Goal: Task Accomplishment & Management: Use online tool/utility

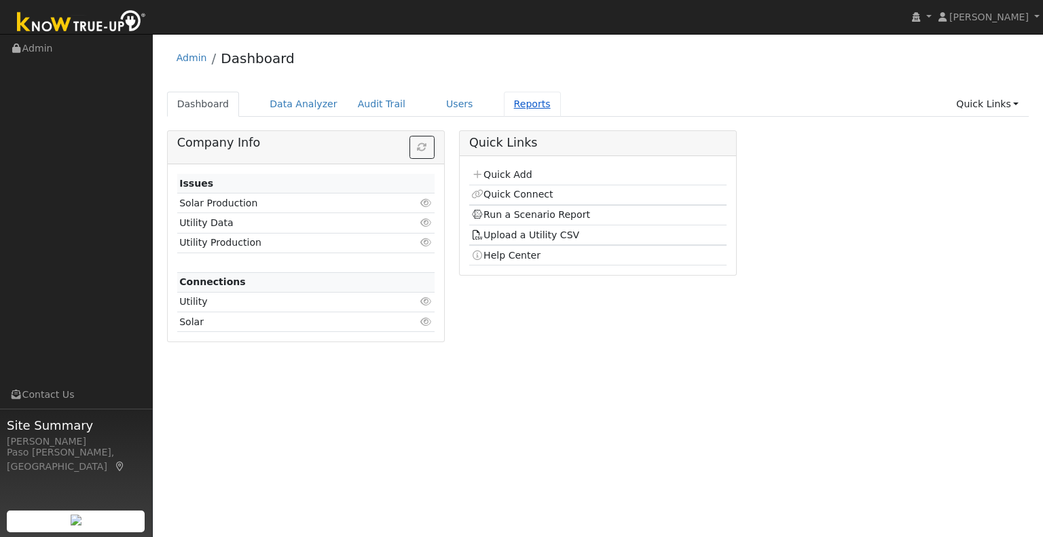
click at [510, 106] on link "Reports" at bounding box center [532, 104] width 57 height 25
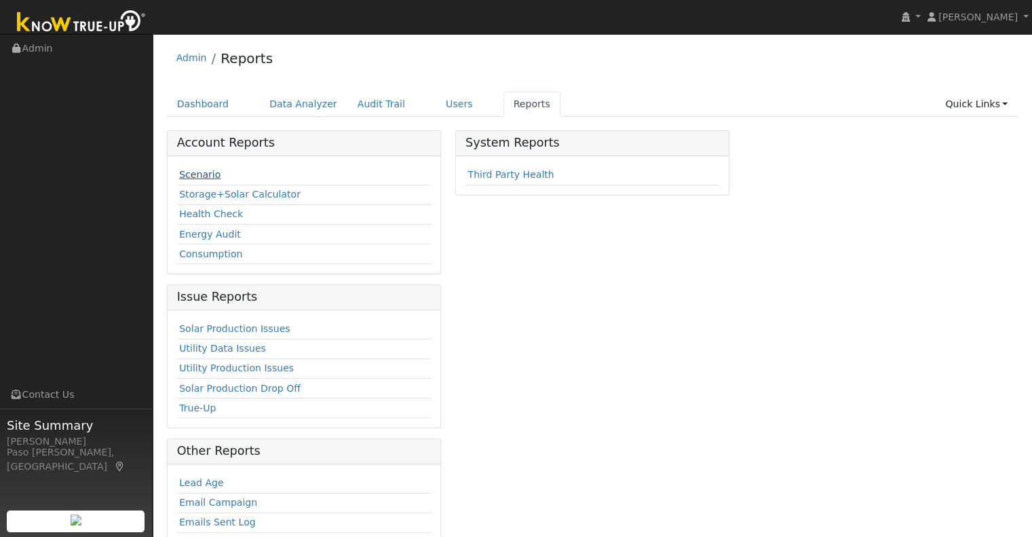
click at [209, 177] on link "Scenario" at bounding box center [199, 174] width 41 height 11
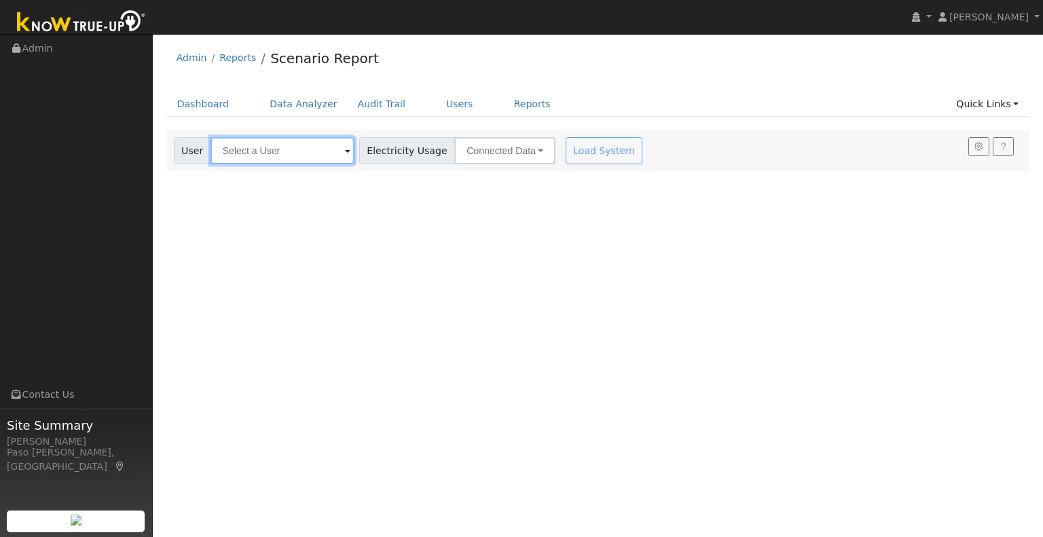
click at [269, 154] on input "text" at bounding box center [282, 150] width 144 height 27
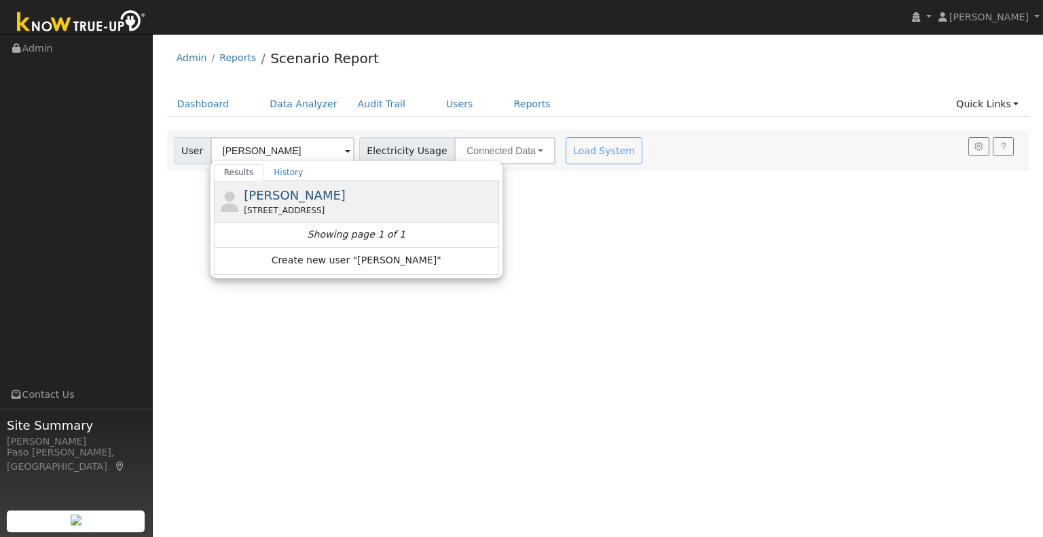
click at [244, 189] on span "[PERSON_NAME]" at bounding box center [295, 195] width 102 height 14
type input "[PERSON_NAME]"
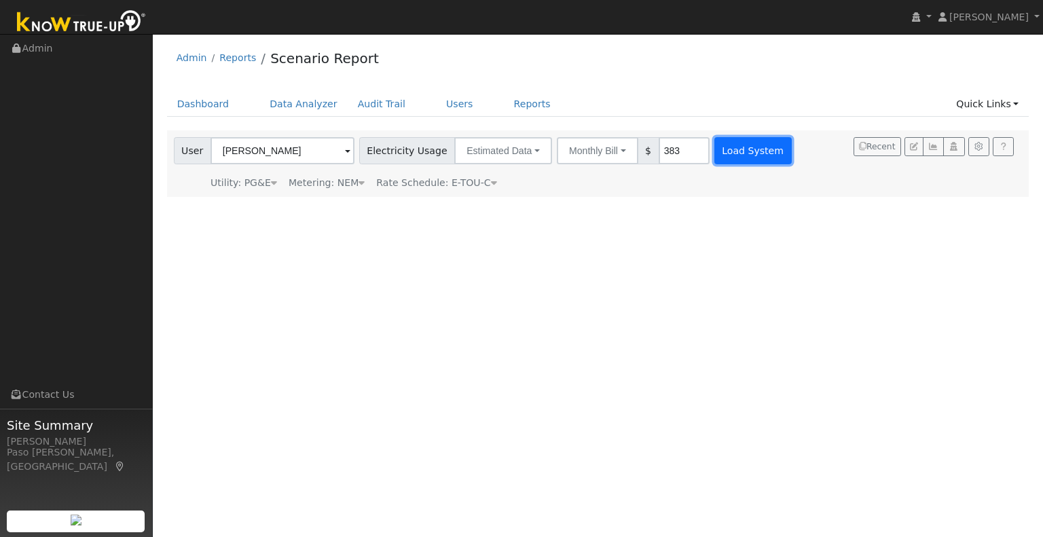
click at [746, 145] on button "Load System" at bounding box center [752, 150] width 77 height 27
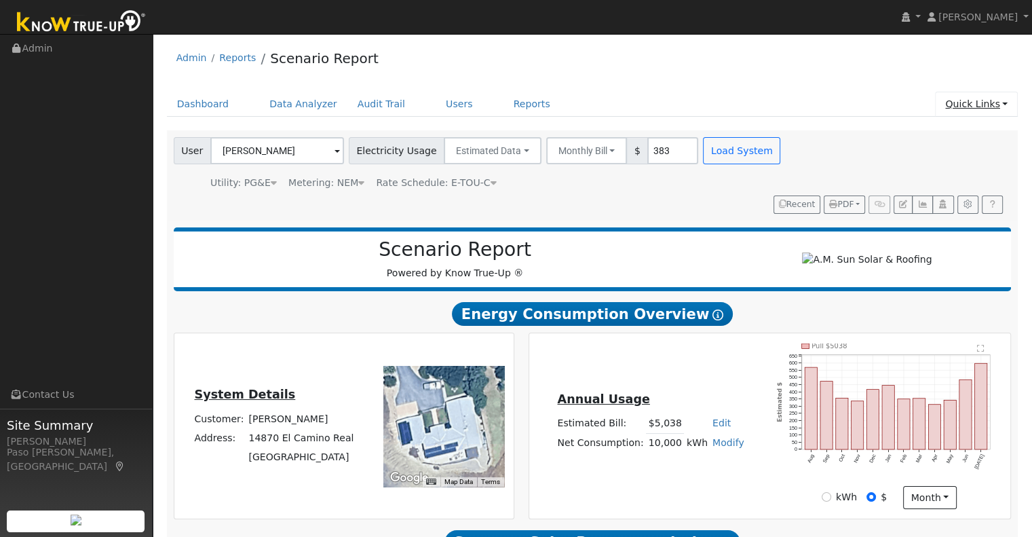
click at [1007, 102] on link "Quick Links" at bounding box center [976, 104] width 83 height 25
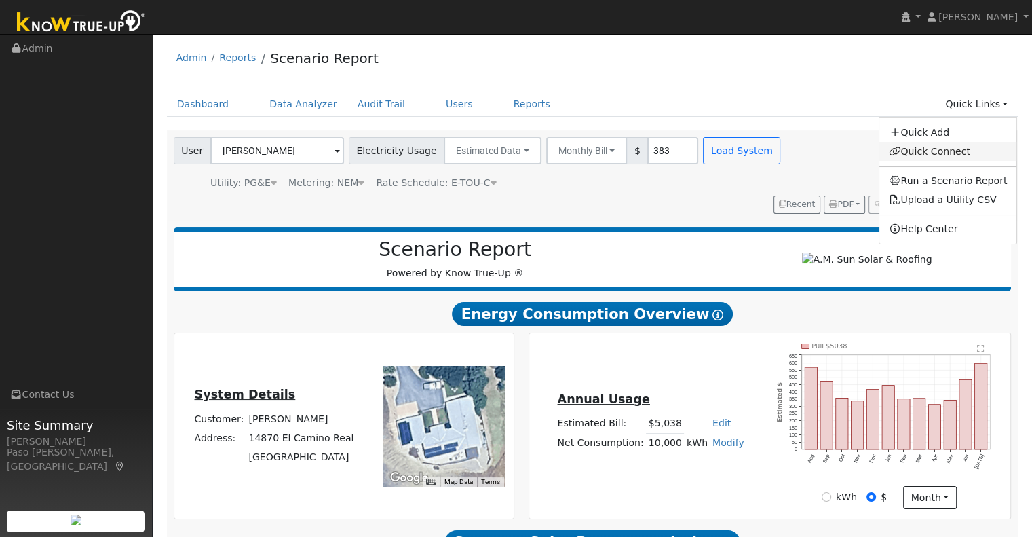
click at [947, 155] on link "Quick Connect" at bounding box center [949, 151] width 138 height 19
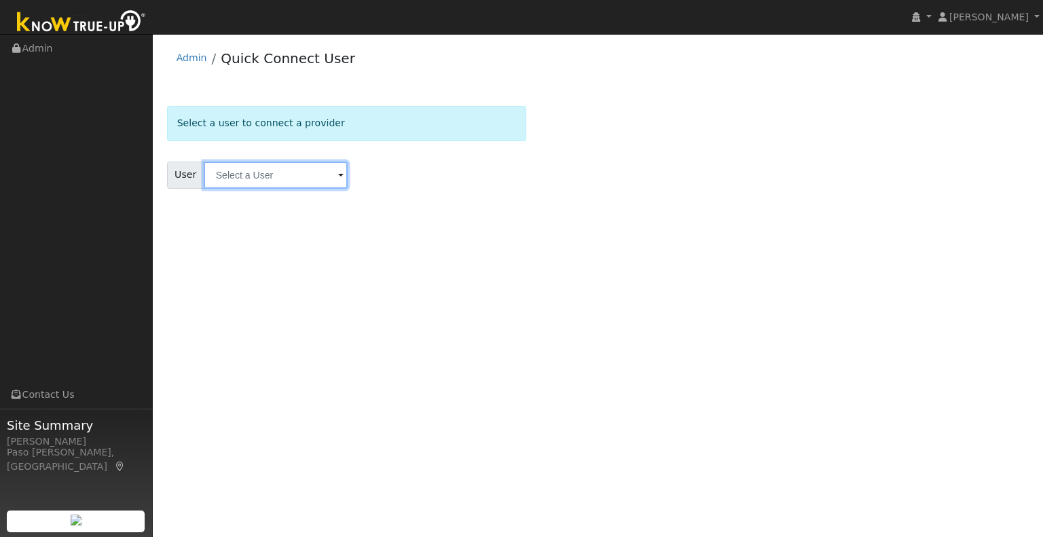
click at [286, 168] on input "text" at bounding box center [276, 175] width 144 height 27
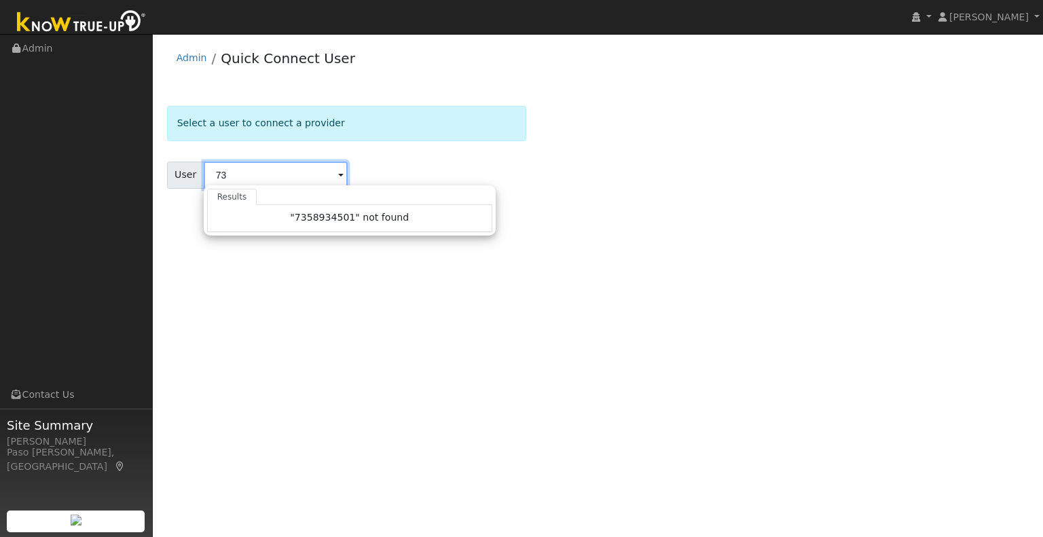
type input "7"
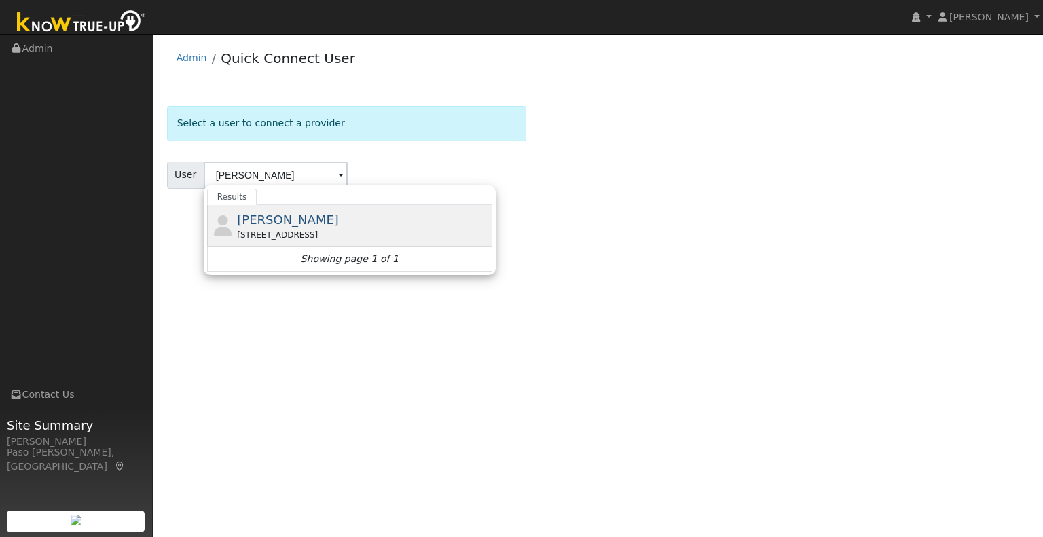
click at [269, 214] on span "[PERSON_NAME]" at bounding box center [288, 219] width 102 height 14
type input "Scott Simons"
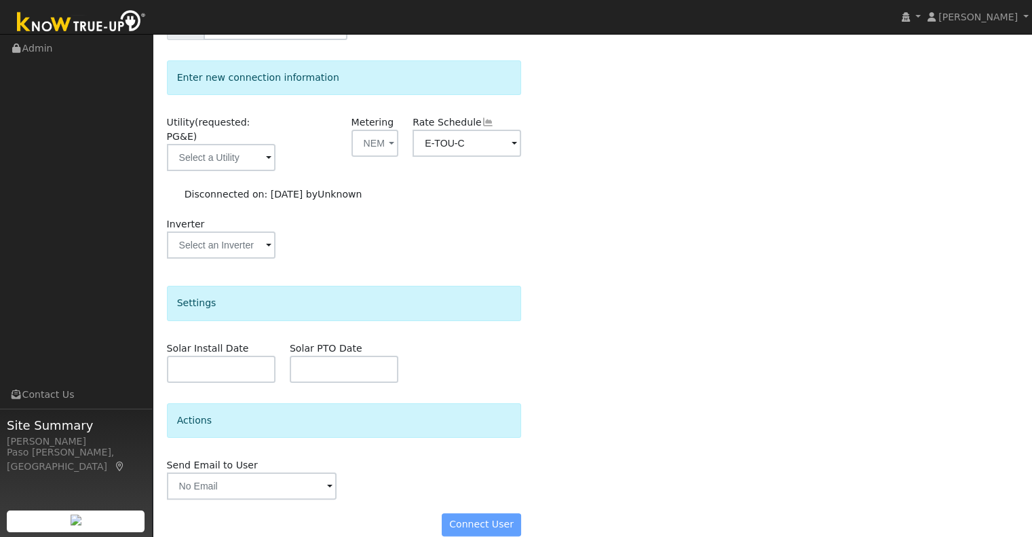
scroll to position [152, 0]
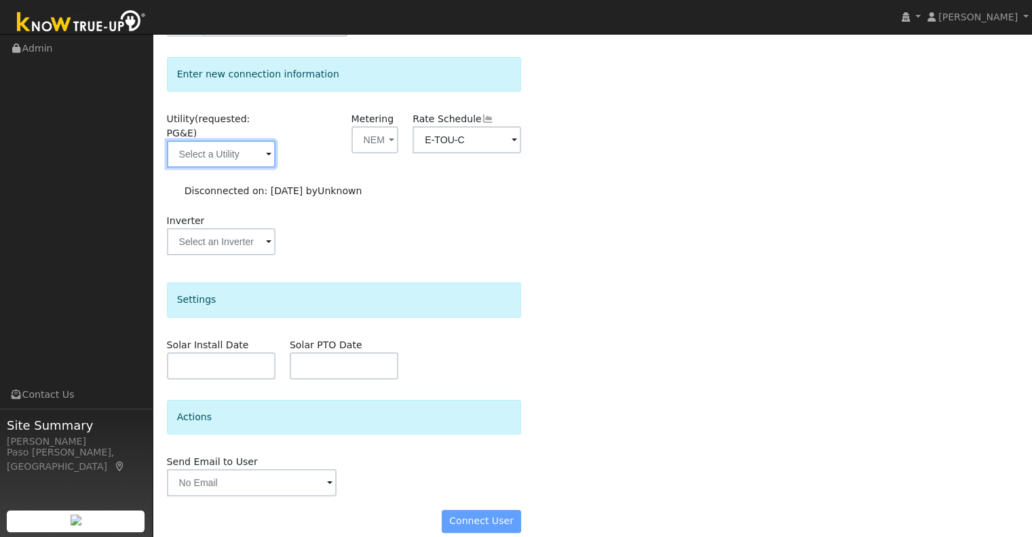
click at [231, 140] on input "text" at bounding box center [221, 153] width 109 height 27
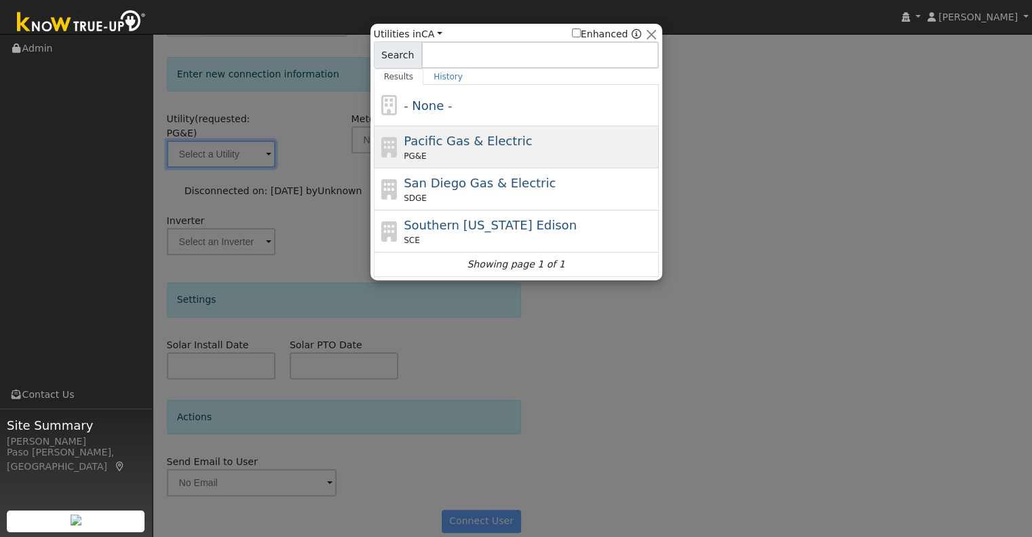
click at [517, 155] on div "PG&E" at bounding box center [530, 156] width 252 height 12
type input "PG&E"
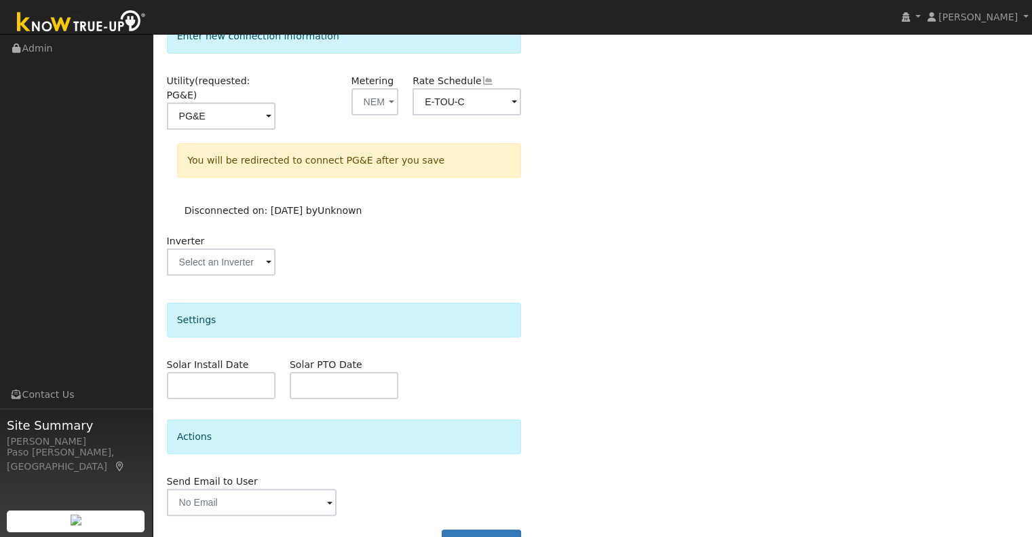
scroll to position [210, 0]
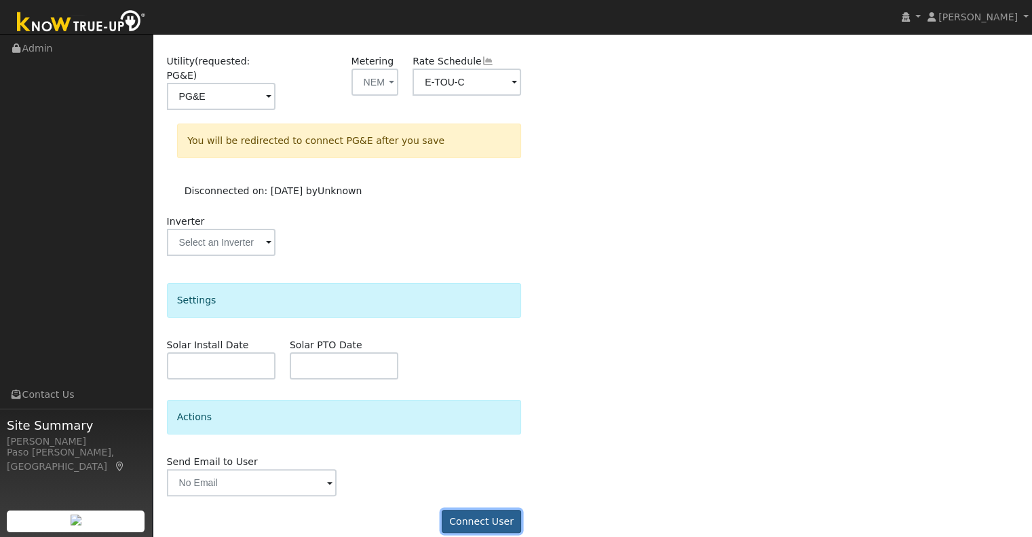
click at [498, 510] on button "Connect User" at bounding box center [482, 521] width 80 height 23
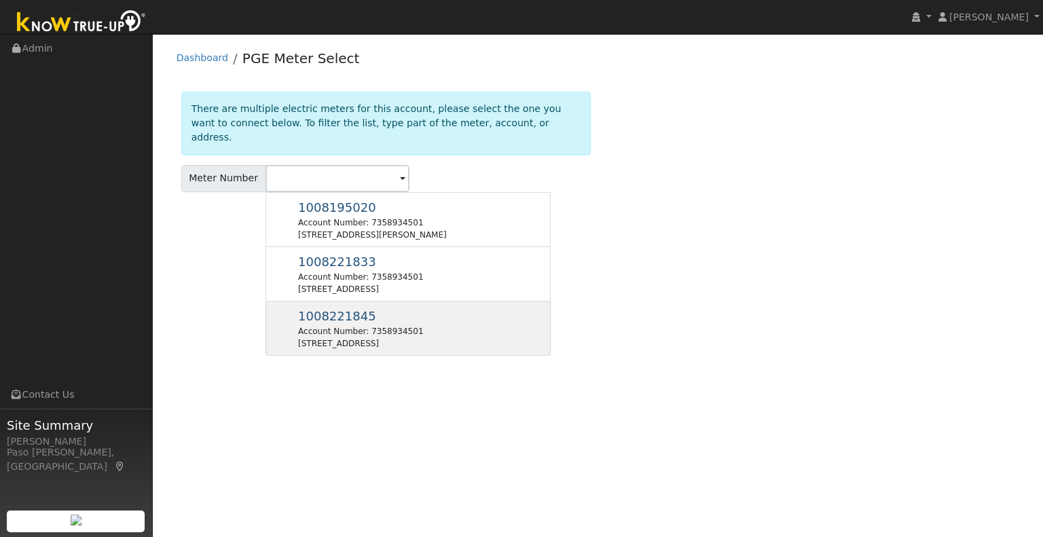
click at [423, 307] on div "1008221845 Account Number: 7358934501 [STREET_ADDRESS]" at bounding box center [360, 328] width 125 height 43
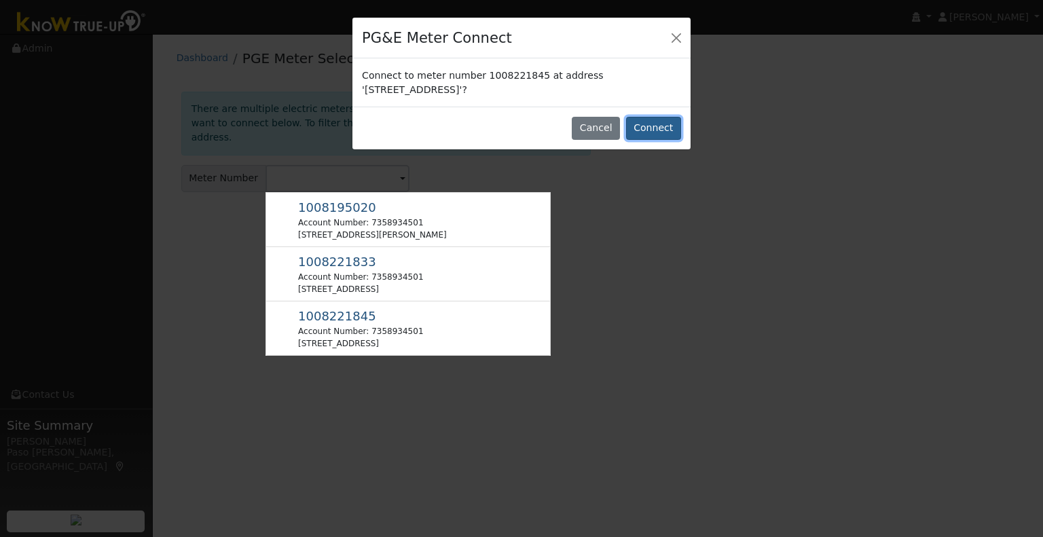
click at [673, 126] on button "Connect" at bounding box center [653, 128] width 55 height 23
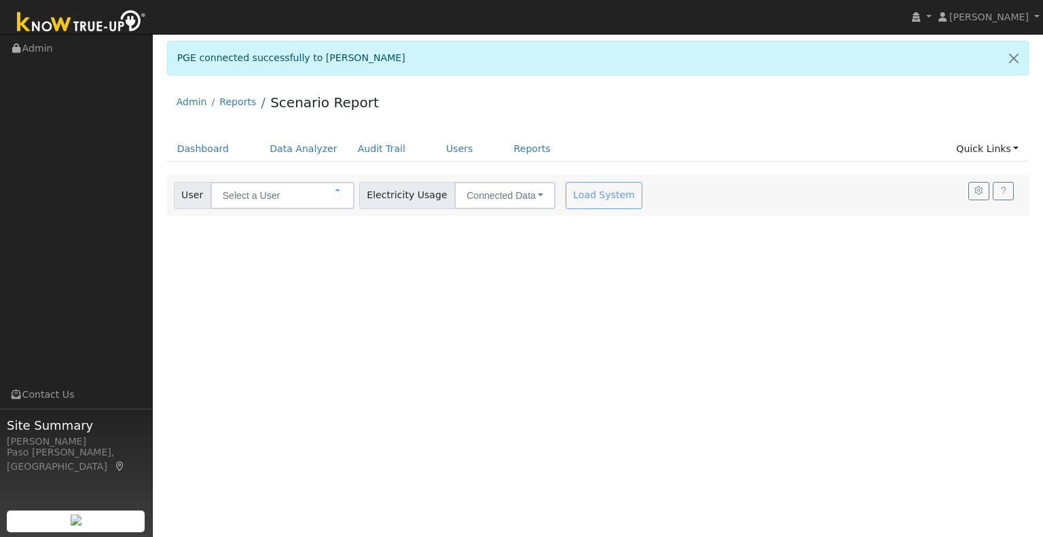
type input "[PERSON_NAME]"
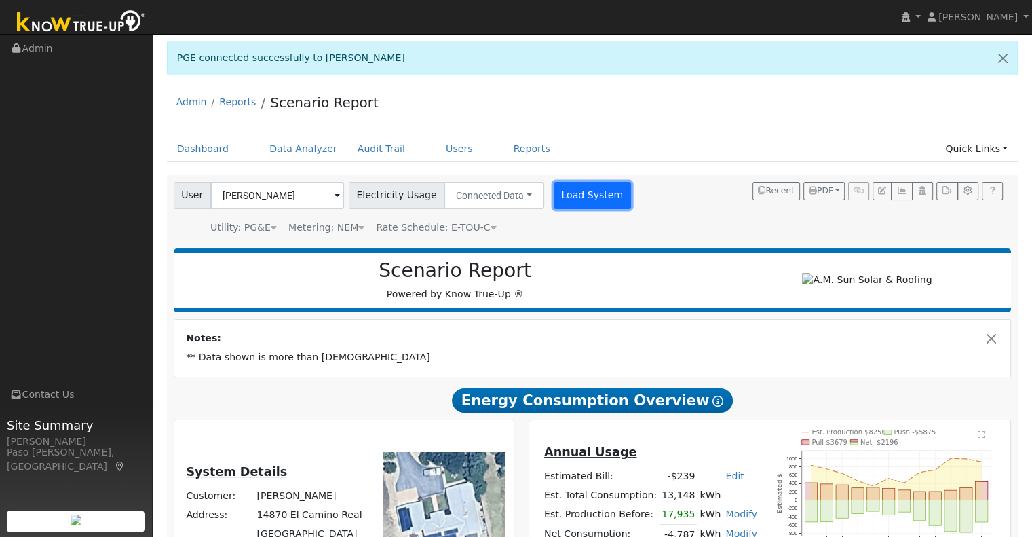
click at [586, 189] on button "Load System" at bounding box center [592, 195] width 77 height 27
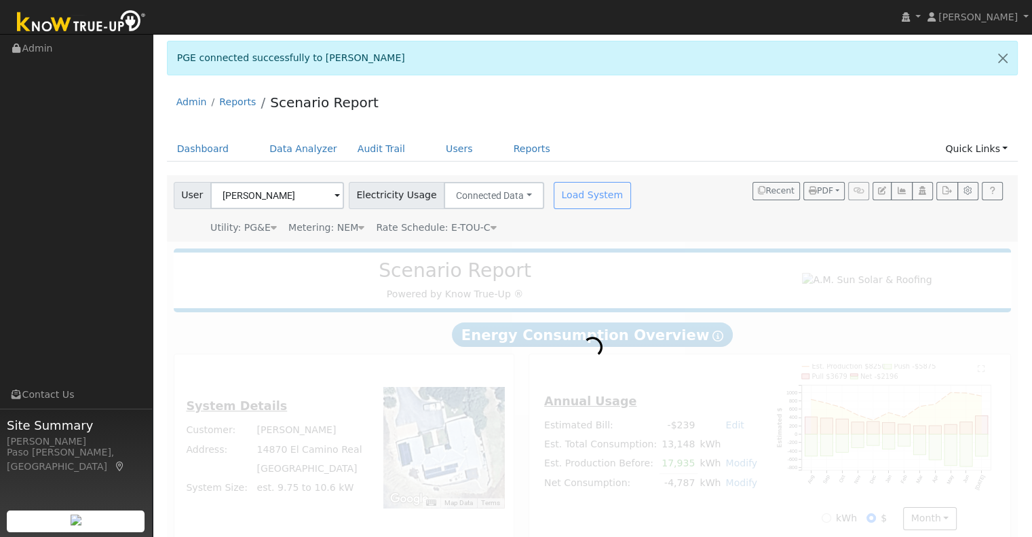
radio input "true"
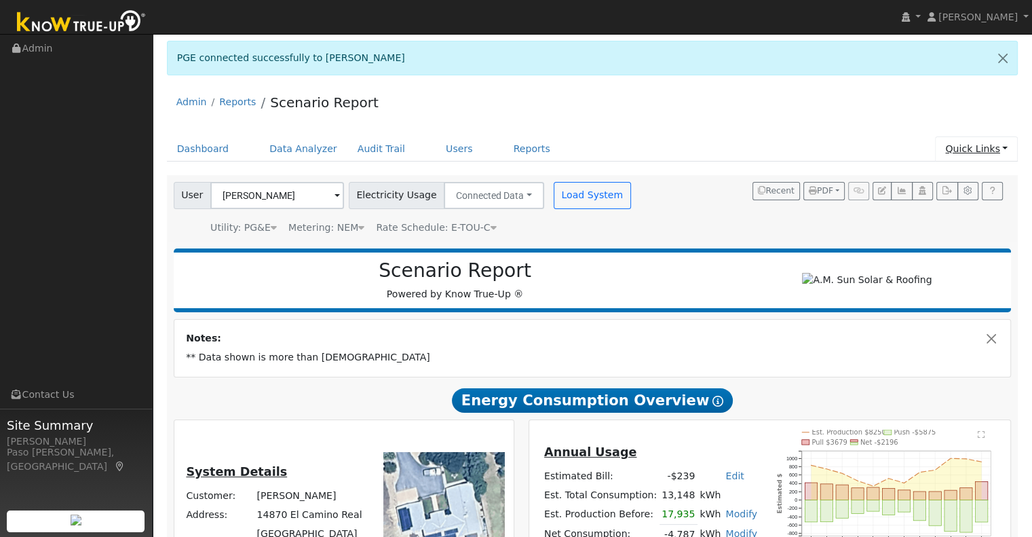
click at [977, 150] on link "Quick Links" at bounding box center [976, 148] width 83 height 25
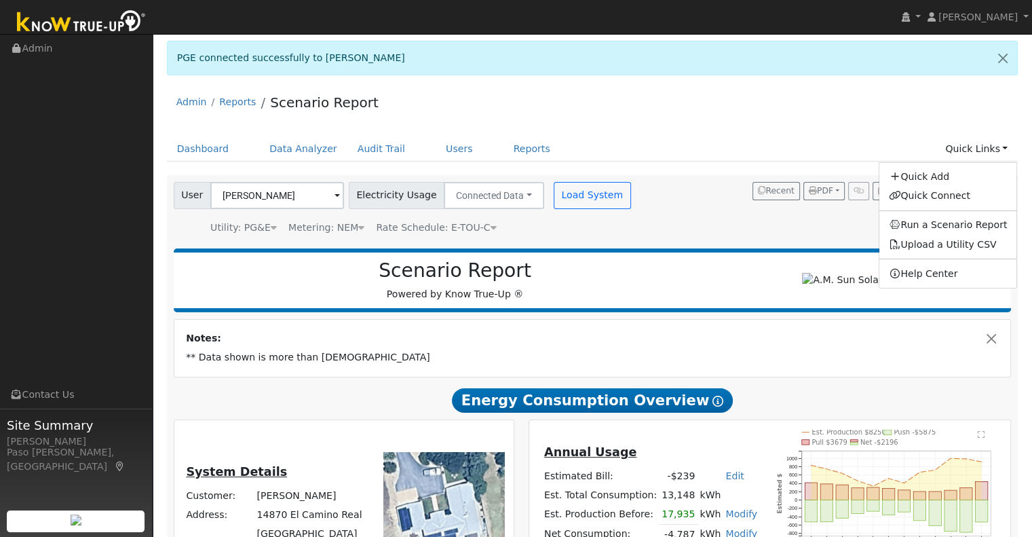
click at [611, 145] on ul "Dashboard Data Analyzer Audit Trail Users Reports Quick Links Quick Add Quick C…" at bounding box center [593, 148] width 852 height 25
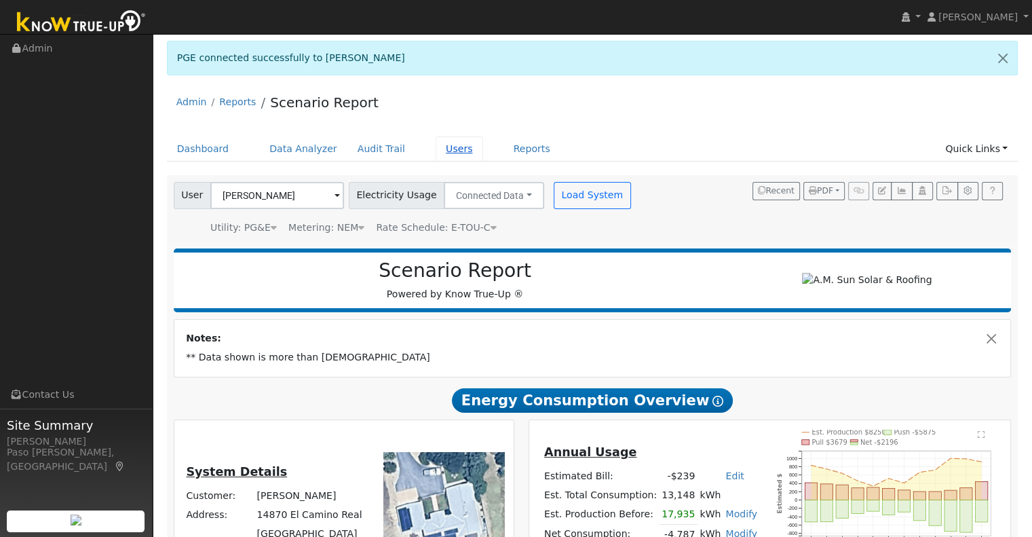
click at [437, 159] on link "Users" at bounding box center [460, 148] width 48 height 25
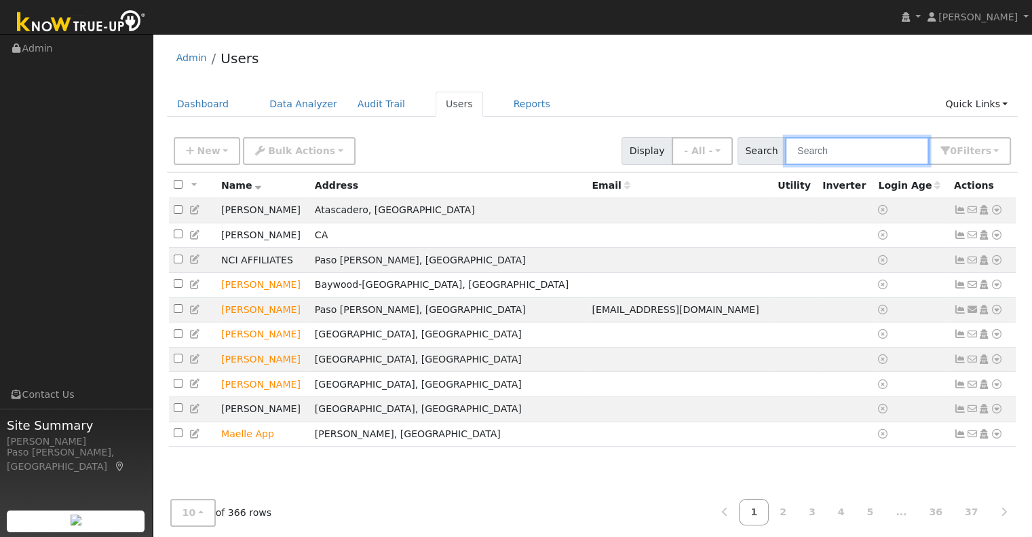
click at [857, 155] on input "text" at bounding box center [857, 151] width 144 height 28
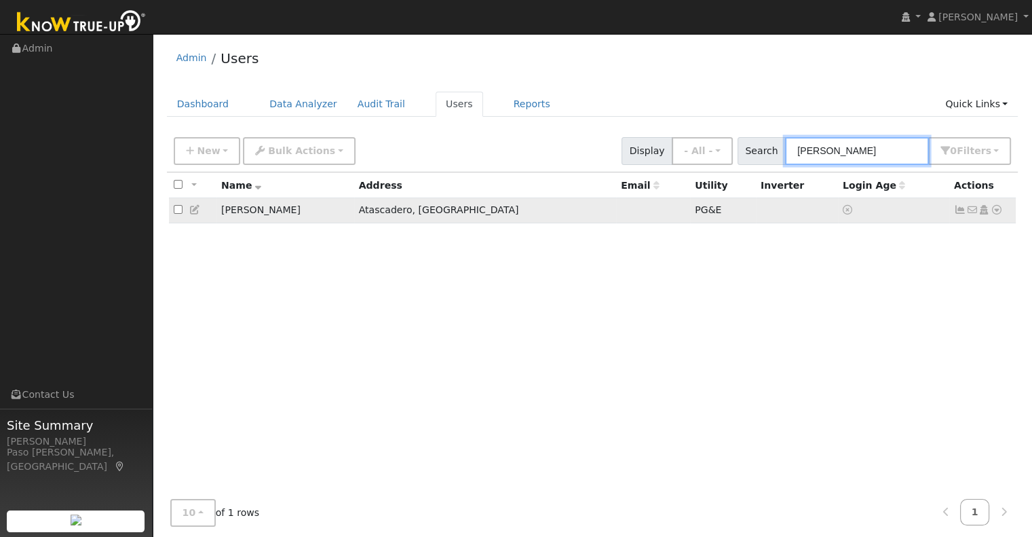
type input "[PERSON_NAME]"
click at [1002, 211] on icon at bounding box center [997, 210] width 12 height 10
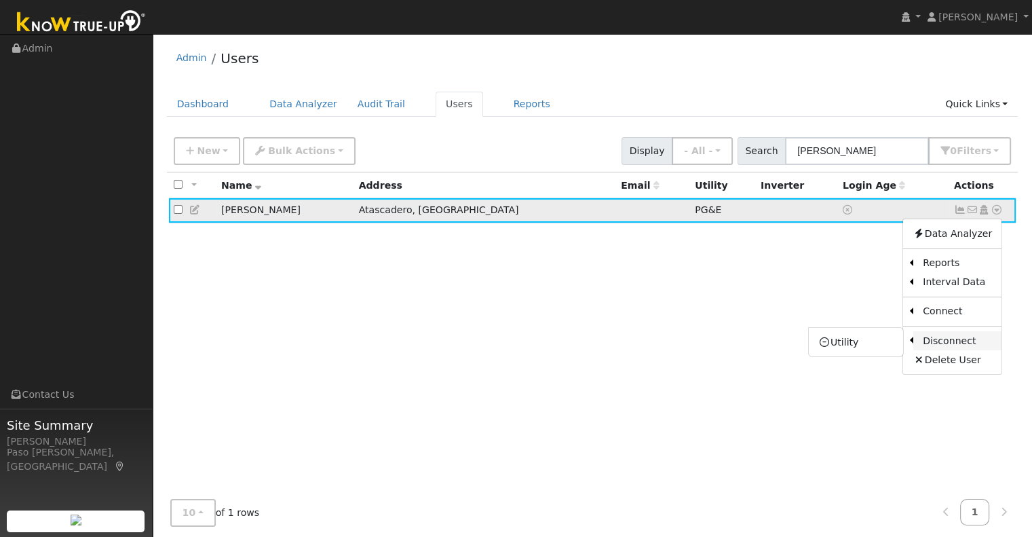
click at [934, 343] on link "Disconnect" at bounding box center [958, 340] width 88 height 19
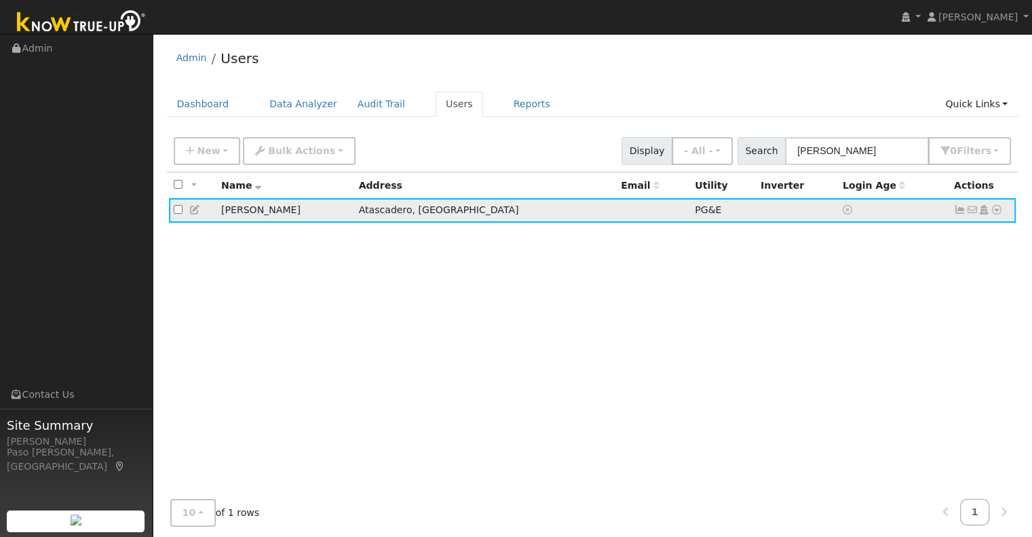
click at [993, 210] on icon at bounding box center [997, 210] width 12 height 10
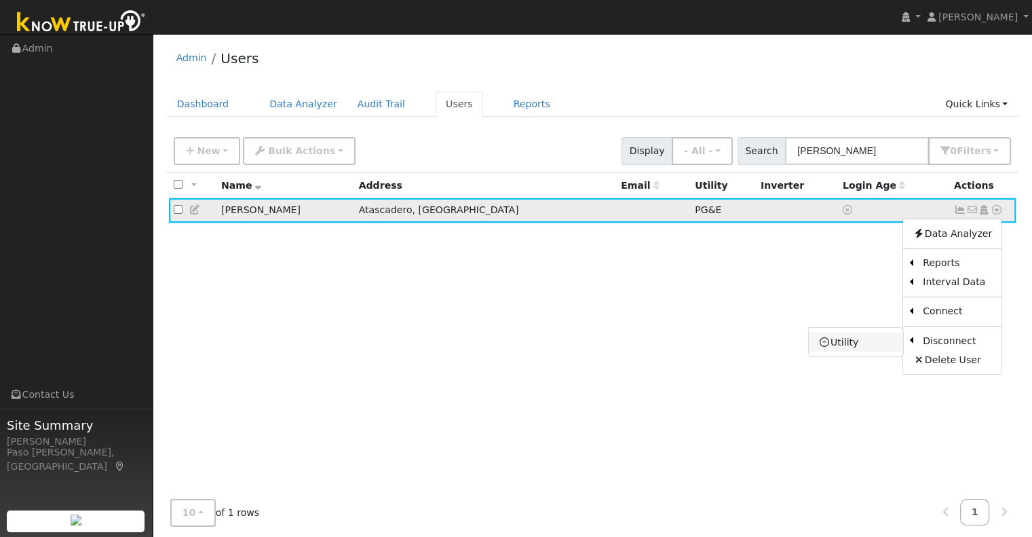
click at [858, 343] on link "Utility" at bounding box center [856, 342] width 94 height 19
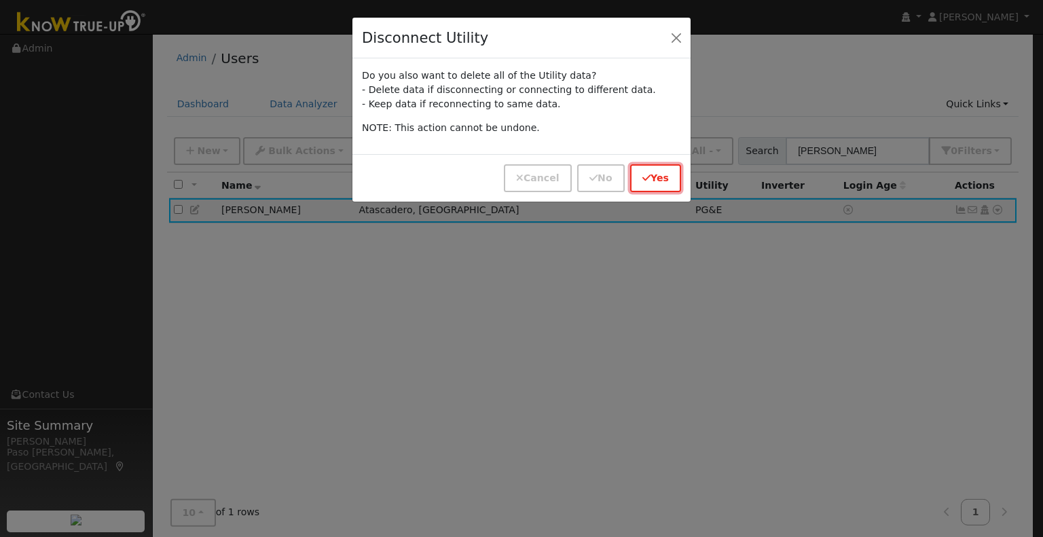
click at [654, 178] on button "Yes" at bounding box center [655, 178] width 51 height 28
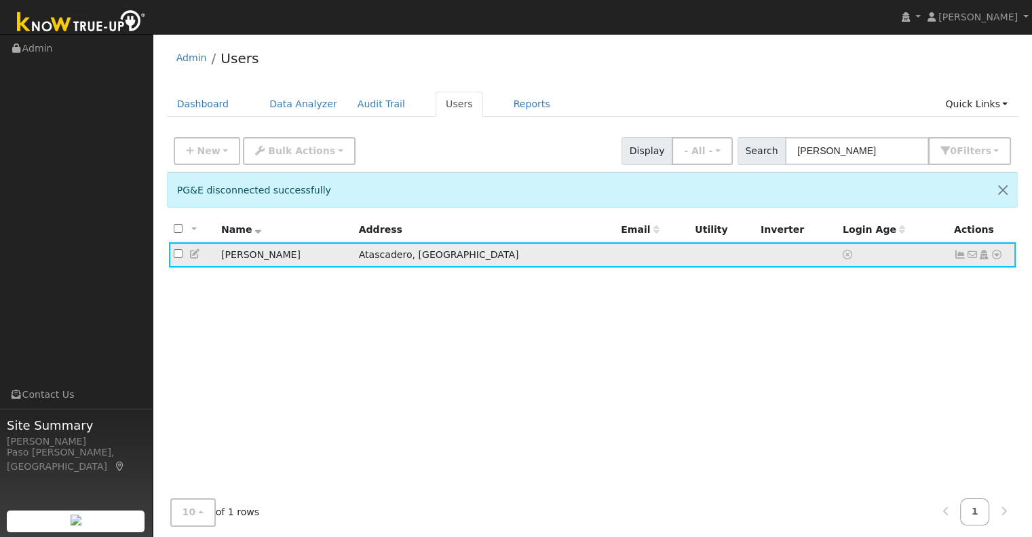
click at [999, 255] on icon at bounding box center [997, 255] width 12 height 10
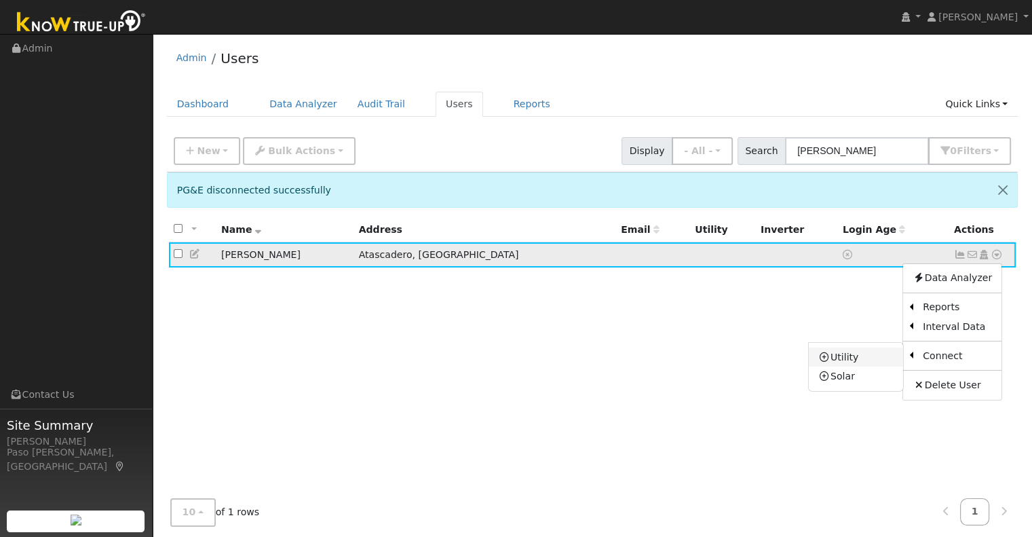
click at [875, 353] on link "Utility" at bounding box center [856, 357] width 94 height 19
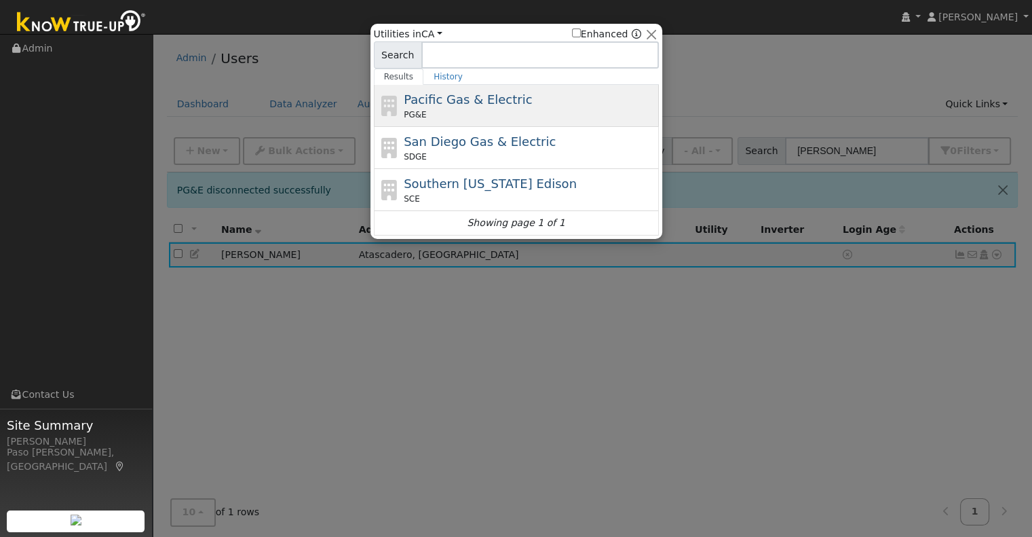
click at [502, 100] on span "Pacific Gas & Electric" at bounding box center [468, 99] width 128 height 14
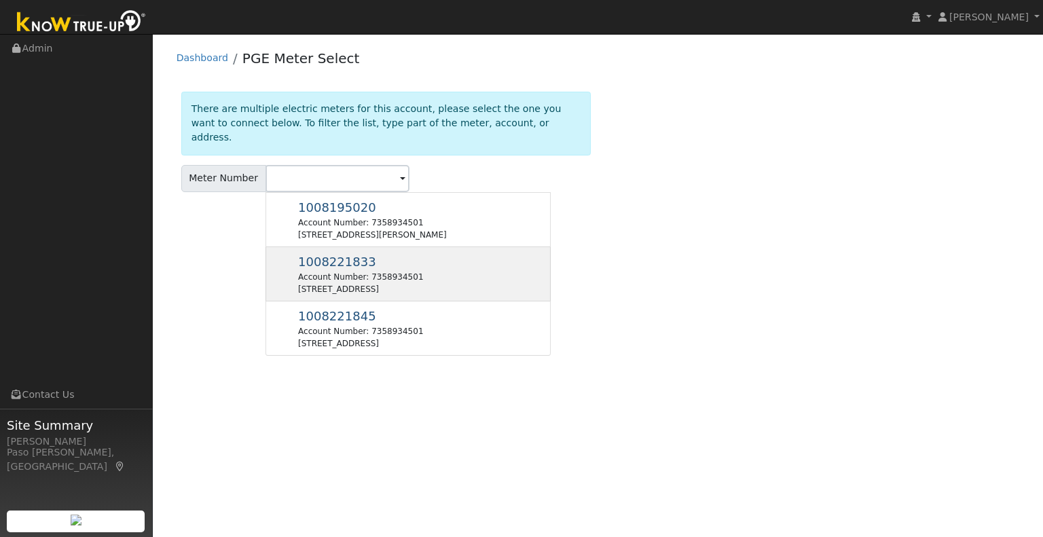
click at [475, 301] on div "1008221833 Account Number: 7358934501 [STREET_ADDRESS]" at bounding box center [407, 328] width 285 height 54
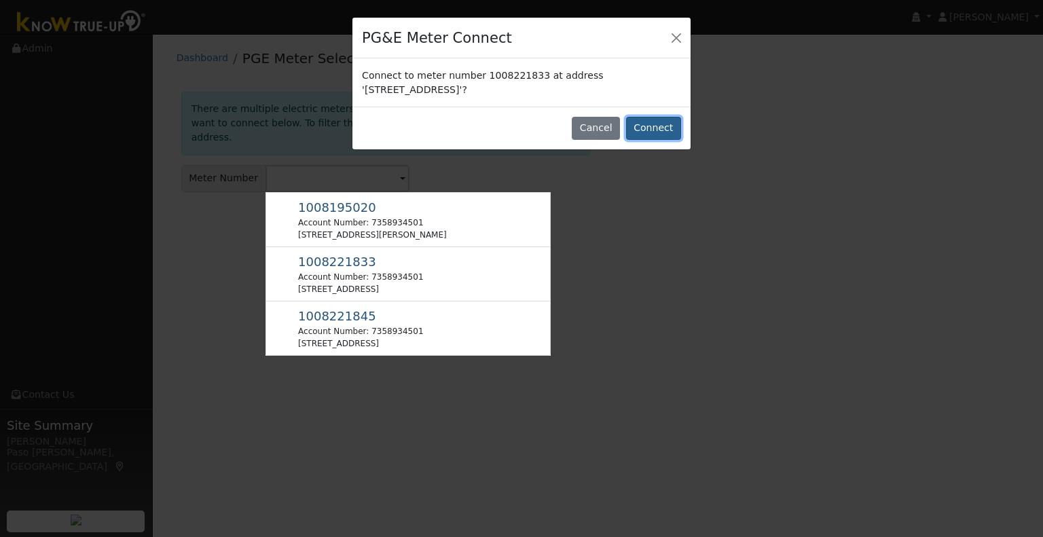
click at [658, 129] on button "Connect" at bounding box center [653, 128] width 55 height 23
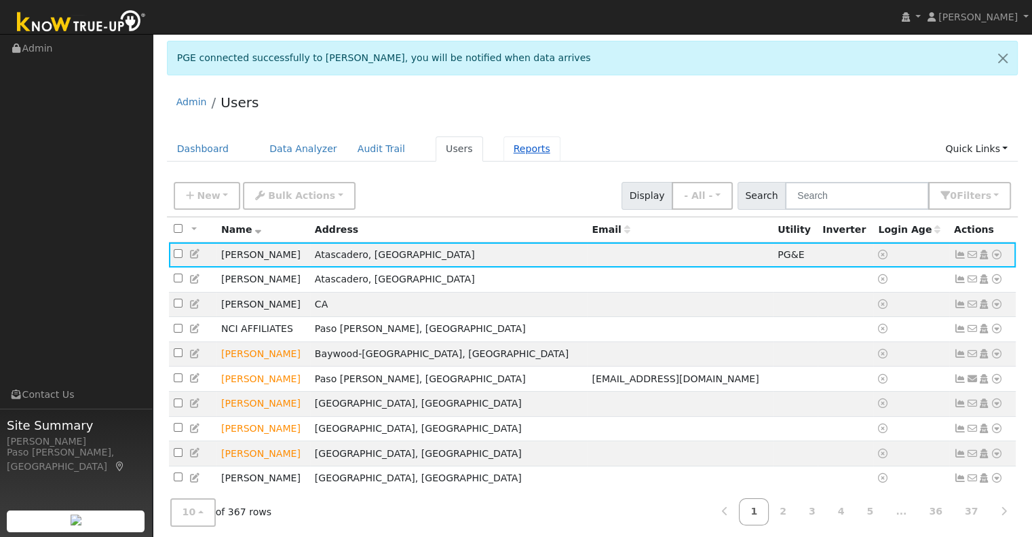
click at [504, 149] on link "Reports" at bounding box center [532, 148] width 57 height 25
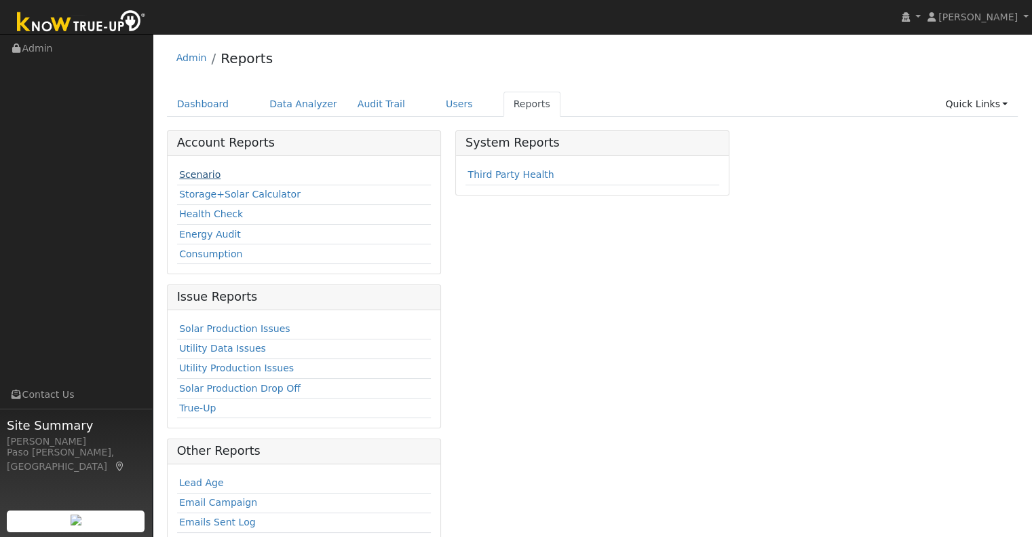
click at [201, 172] on link "Scenario" at bounding box center [199, 174] width 41 height 11
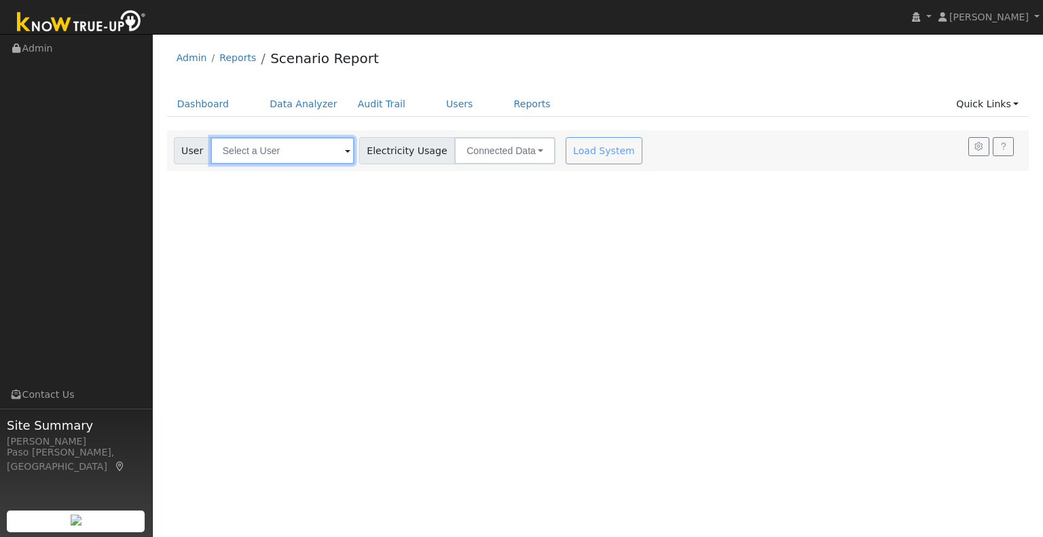
click at [281, 145] on input "text" at bounding box center [282, 150] width 144 height 27
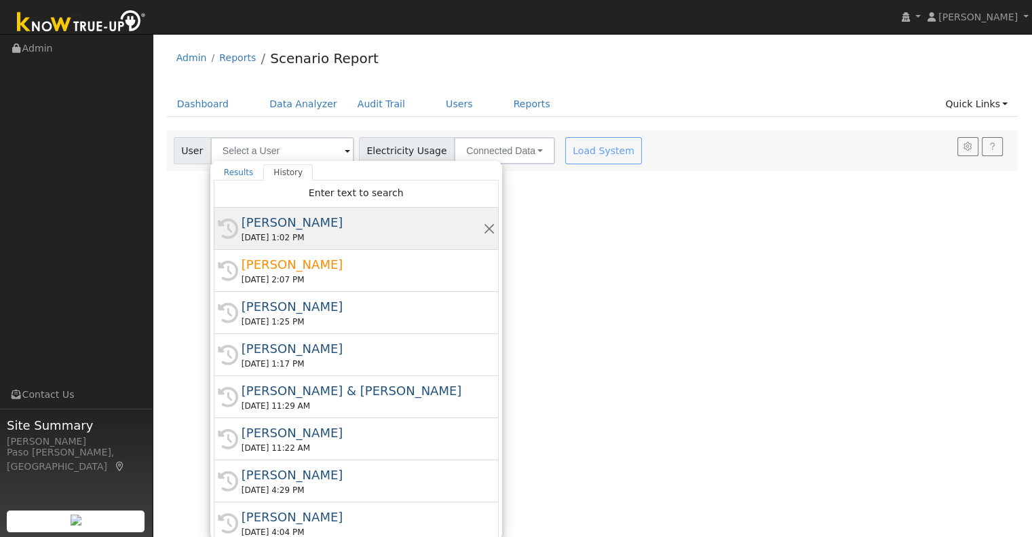
click at [249, 214] on div "[PERSON_NAME]" at bounding box center [363, 222] width 242 height 18
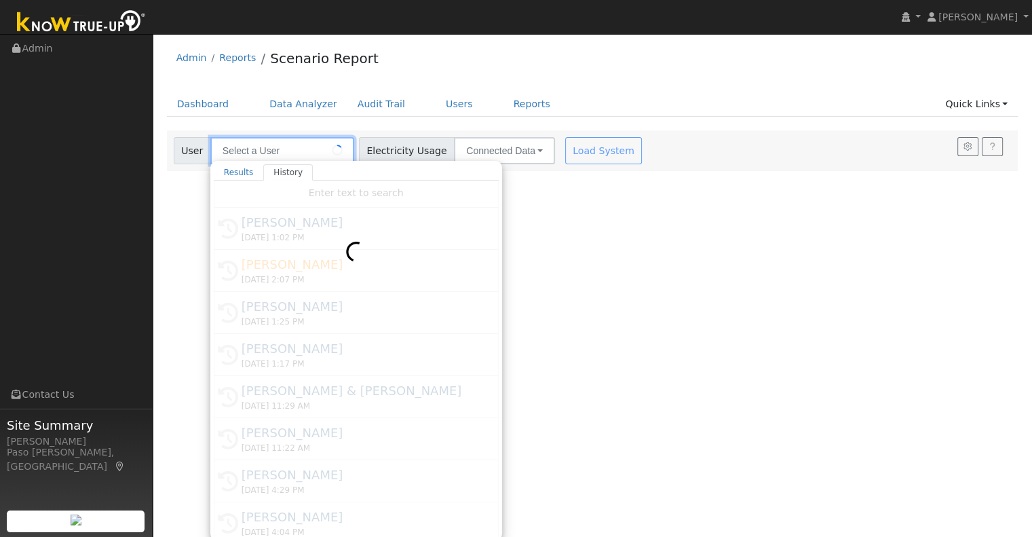
type input "[PERSON_NAME]"
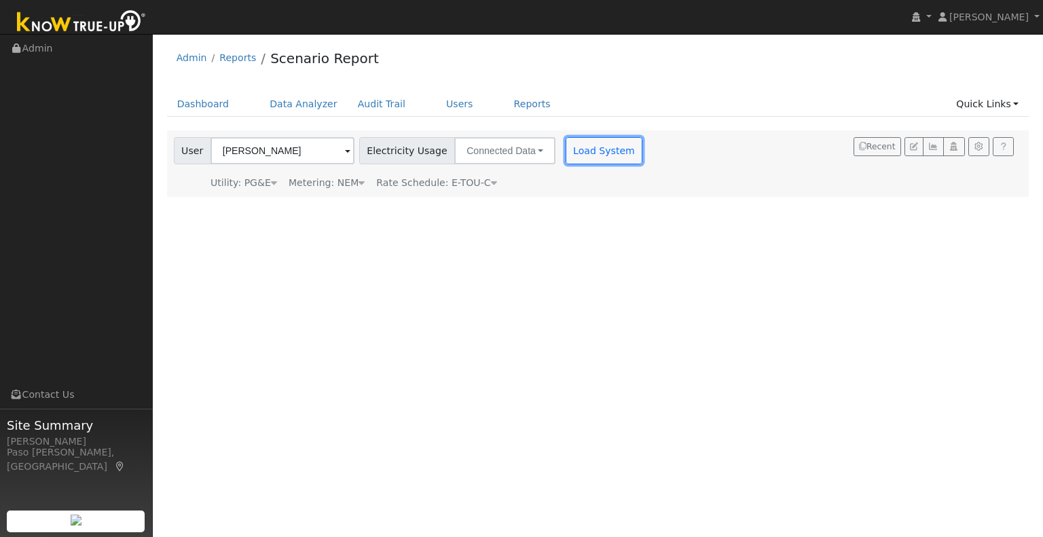
click at [590, 152] on button "Load System" at bounding box center [603, 150] width 77 height 27
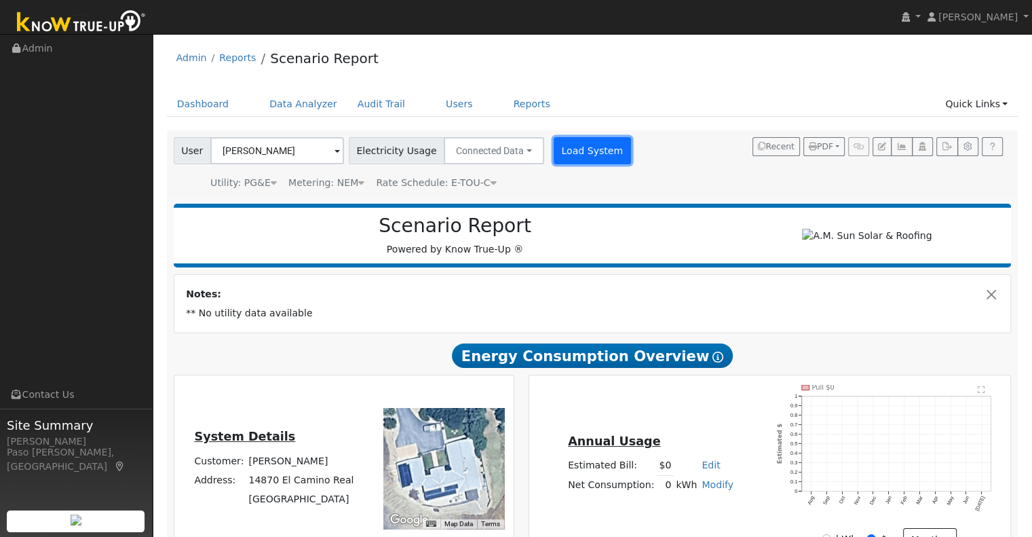
click at [569, 155] on button "Load System" at bounding box center [592, 150] width 77 height 27
click at [570, 155] on button "Load System" at bounding box center [592, 150] width 77 height 27
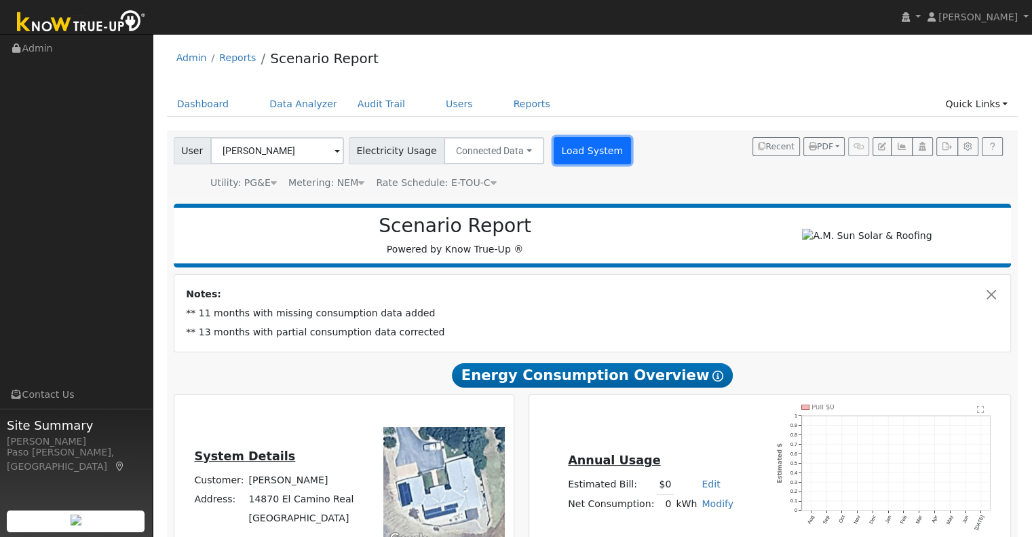
click at [566, 143] on button "Load System" at bounding box center [592, 150] width 77 height 27
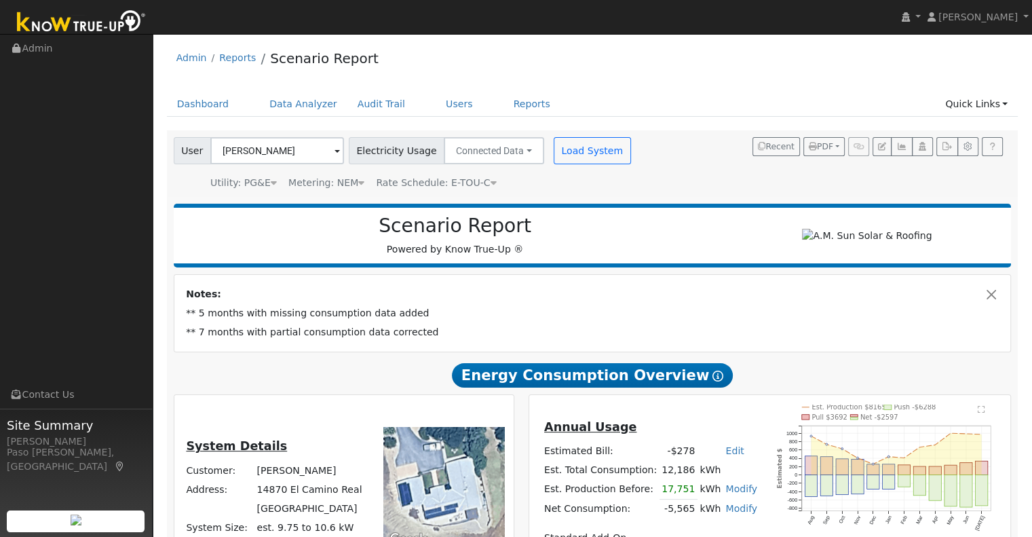
scroll to position [68, 0]
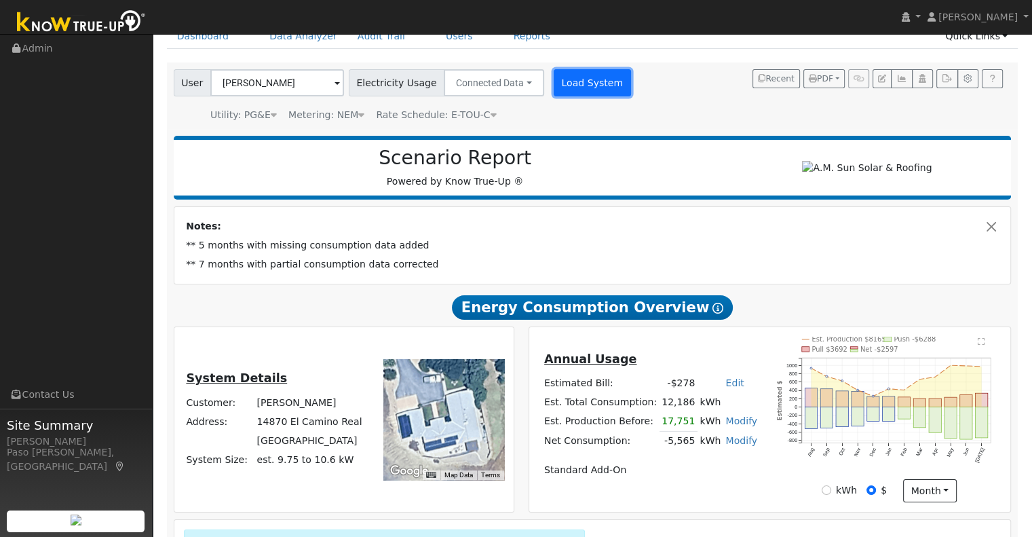
click at [563, 75] on button "Load System" at bounding box center [592, 82] width 77 height 27
click at [570, 84] on button "Load System" at bounding box center [592, 82] width 77 height 27
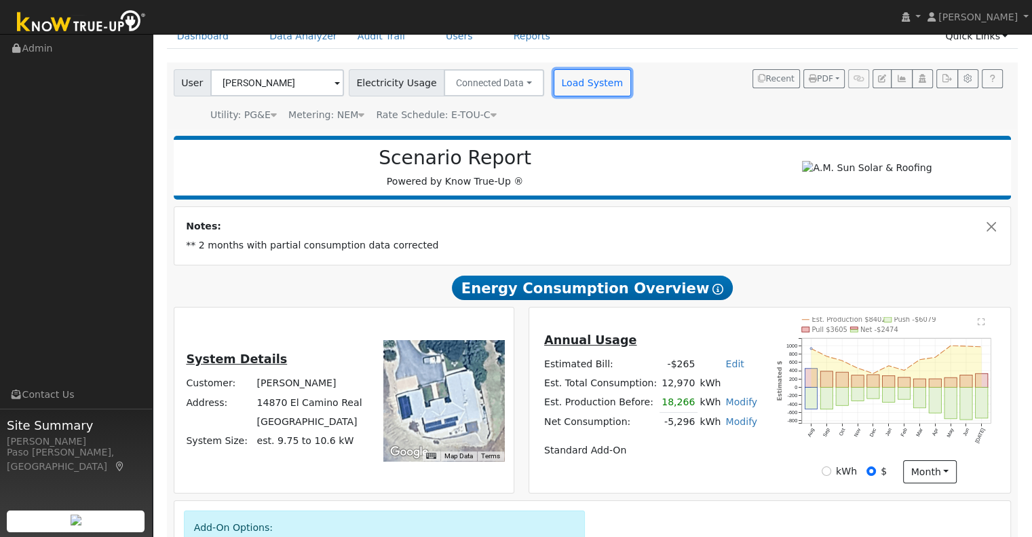
click at [576, 79] on button "Load System" at bounding box center [592, 82] width 77 height 27
click at [554, 73] on button "Load System" at bounding box center [592, 82] width 77 height 27
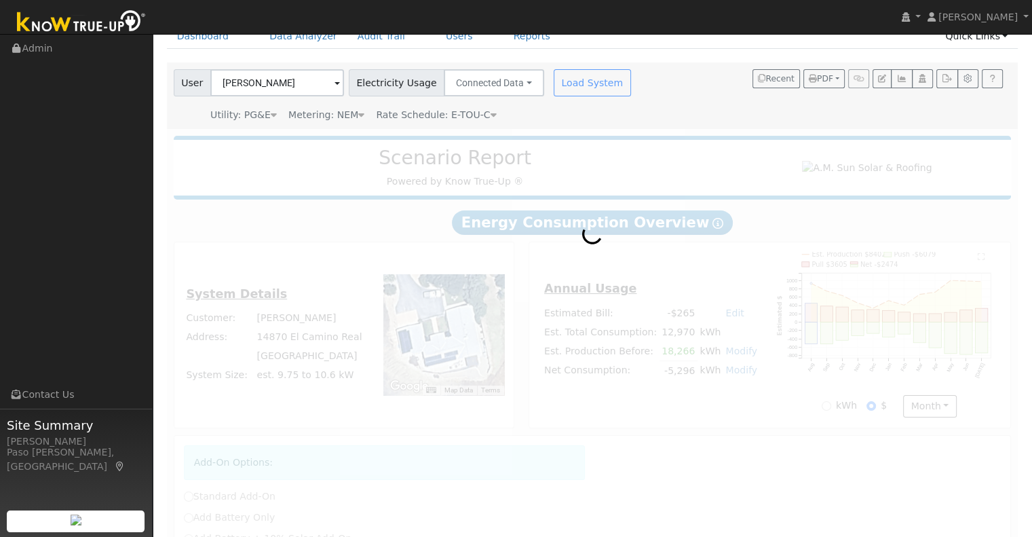
radio input "true"
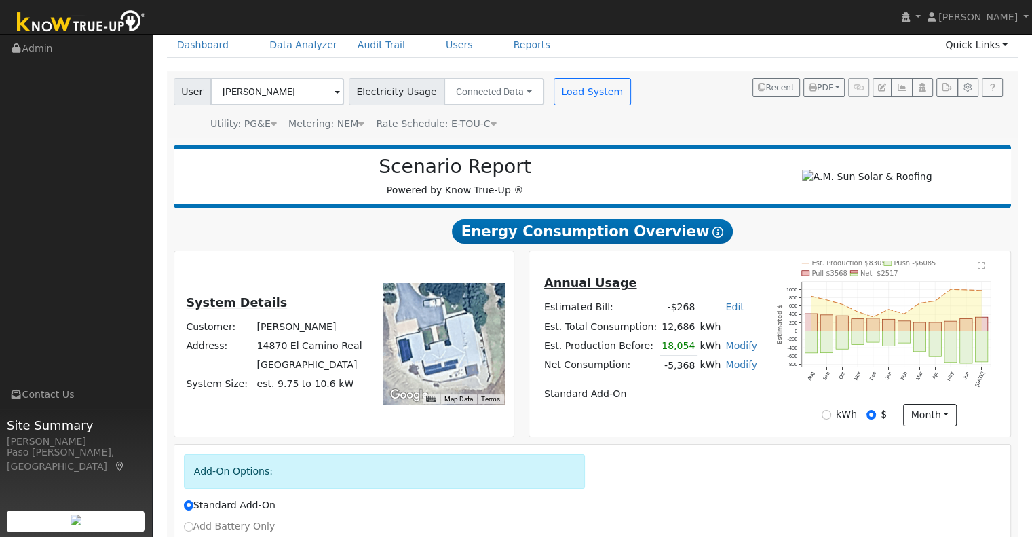
scroll to position [0, 0]
